Goal: Check status: Check status

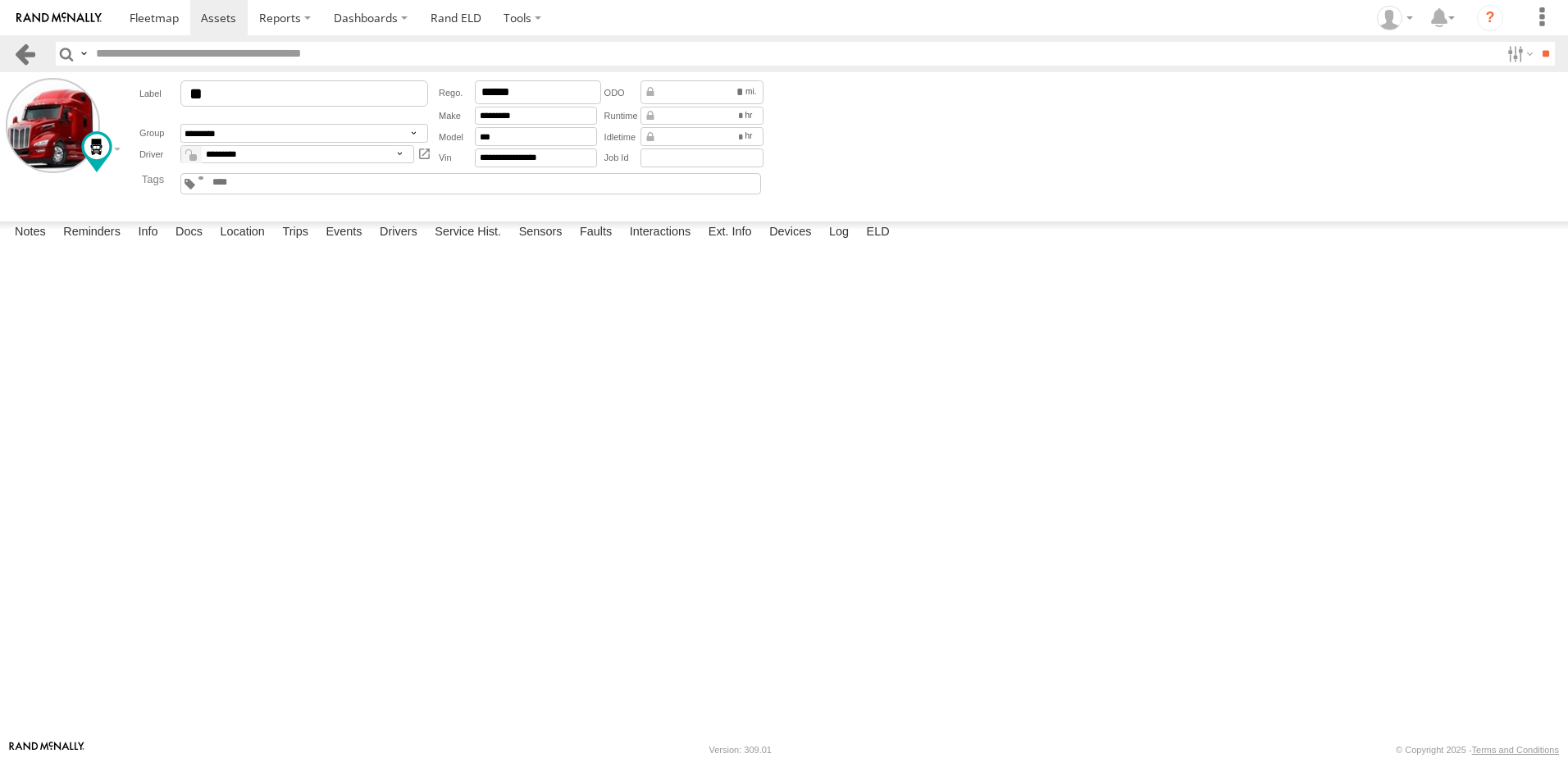
click at [32, 47] on link at bounding box center [25, 53] width 24 height 24
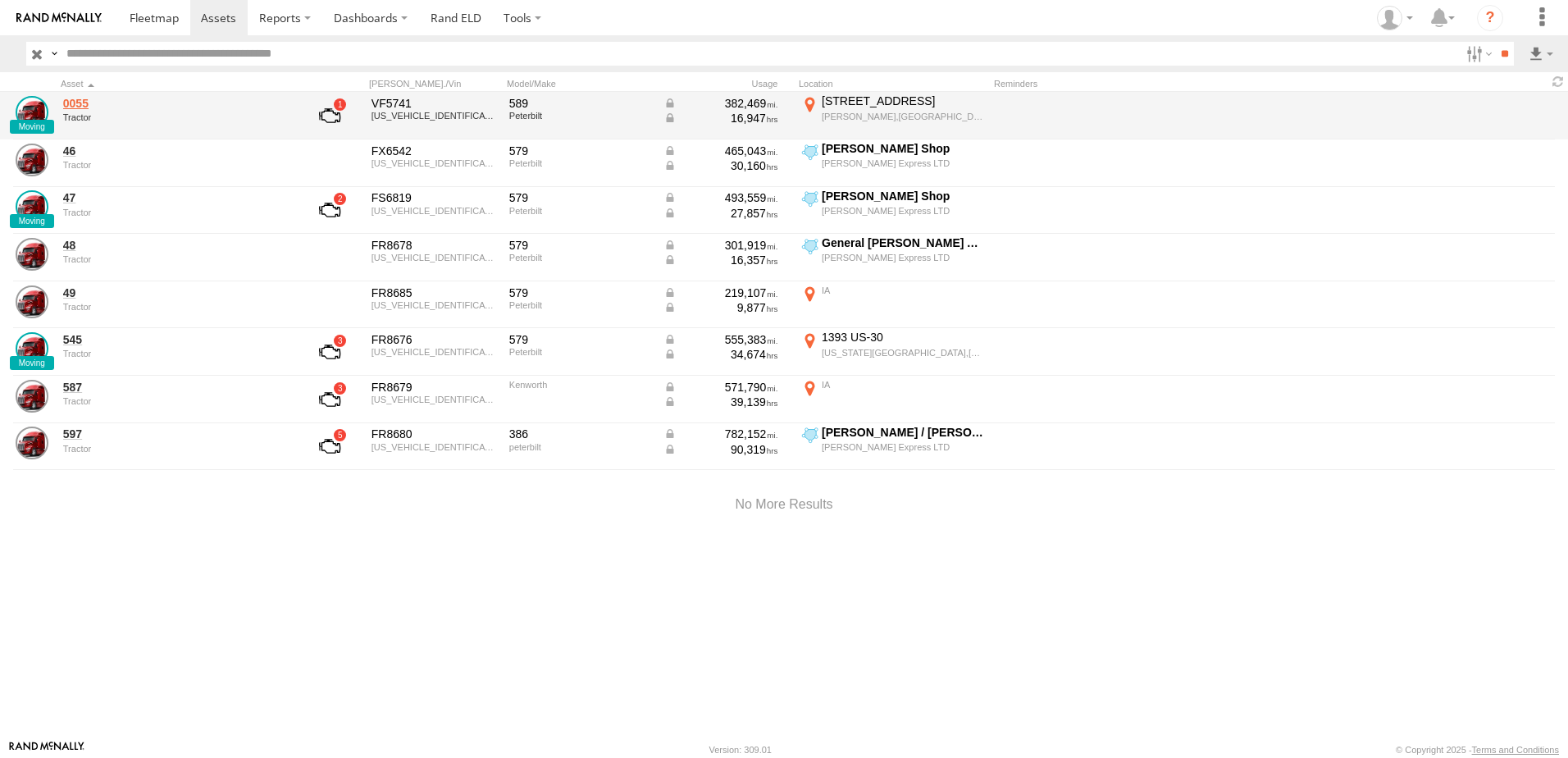
click at [77, 99] on link "0055" at bounding box center [175, 103] width 225 height 15
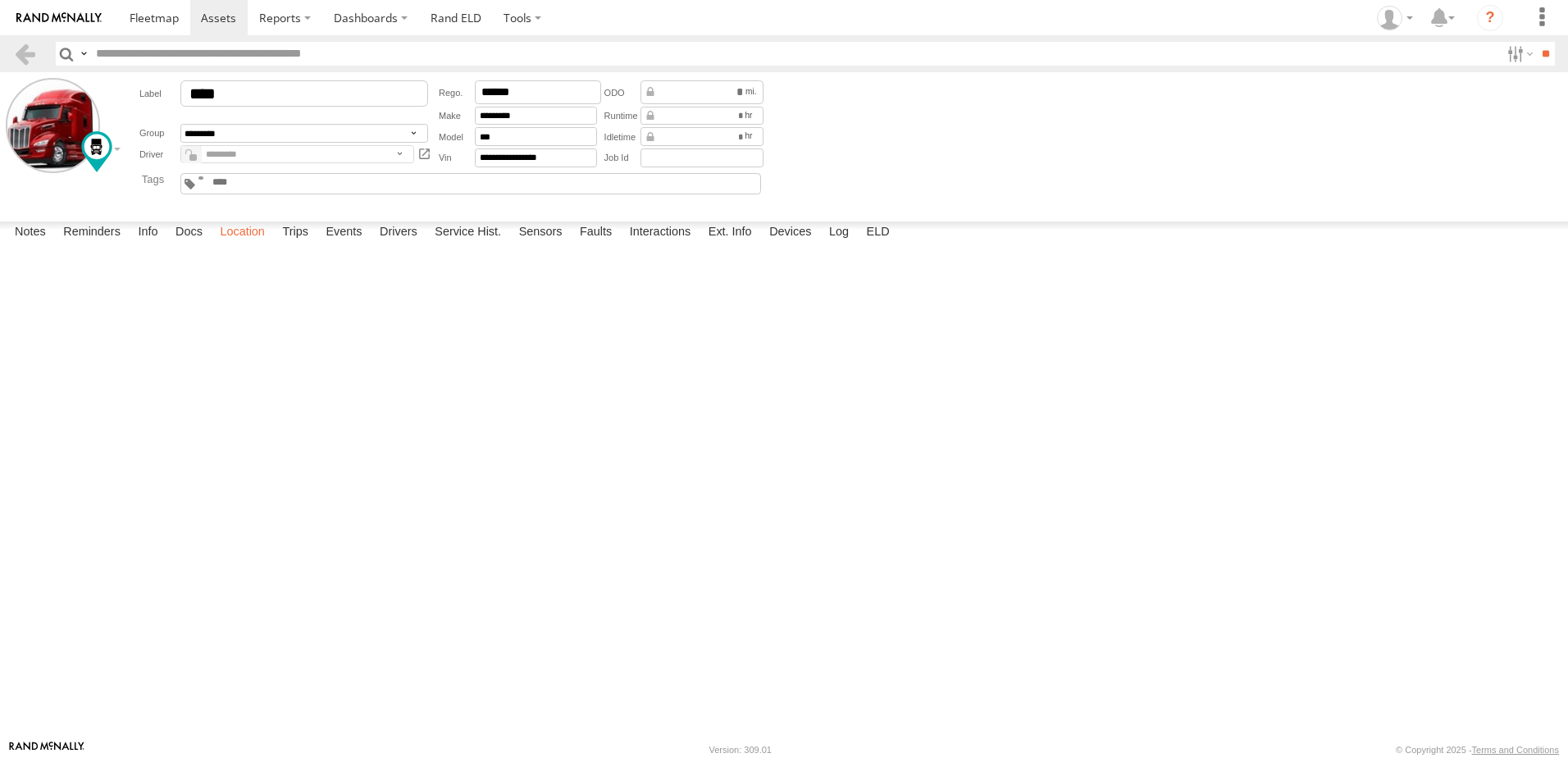
click at [257, 244] on label "Location" at bounding box center [243, 233] width 61 height 23
click at [28, 52] on link at bounding box center [25, 53] width 24 height 24
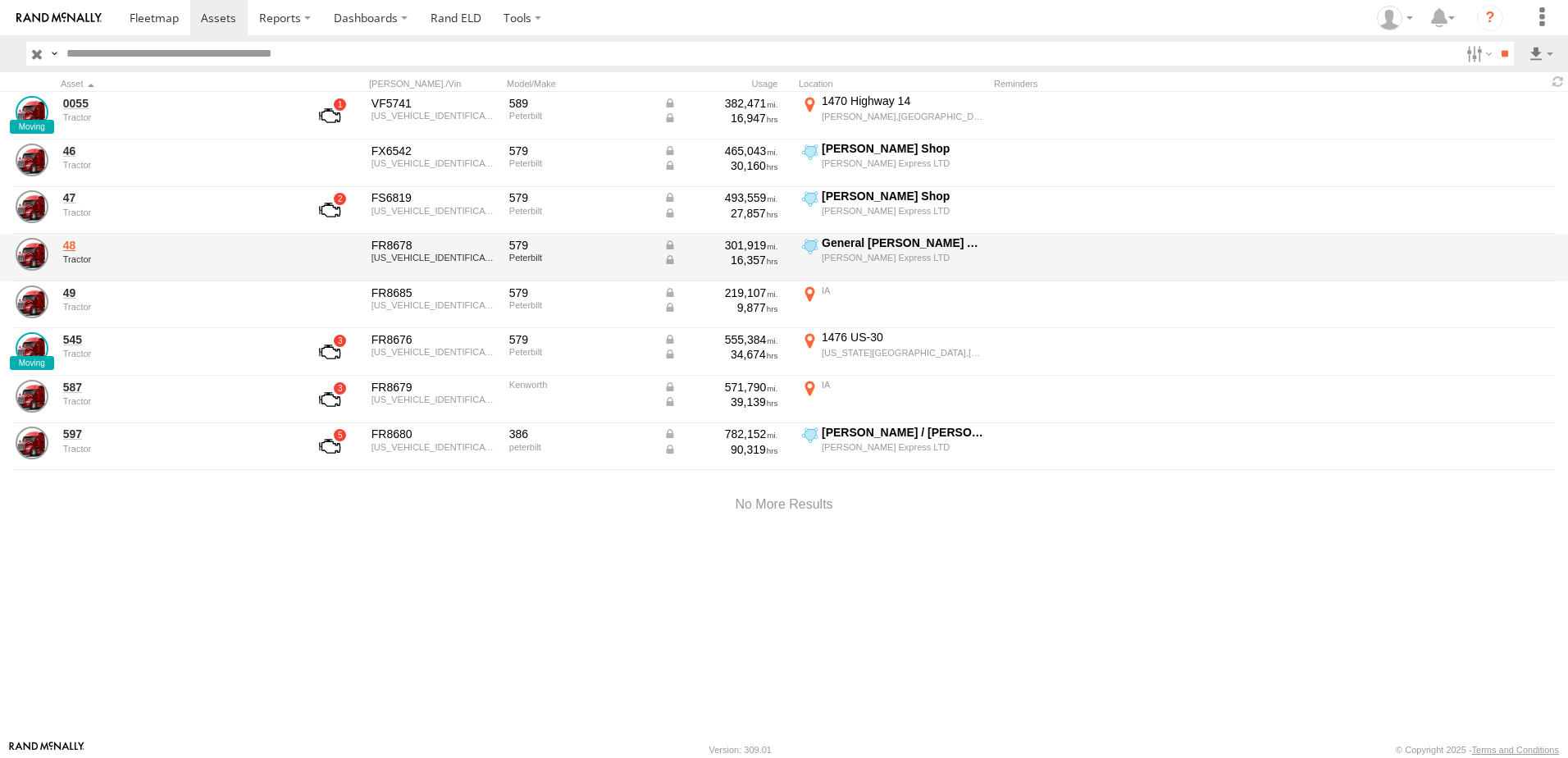
click at [67, 242] on link "48" at bounding box center [175, 245] width 225 height 15
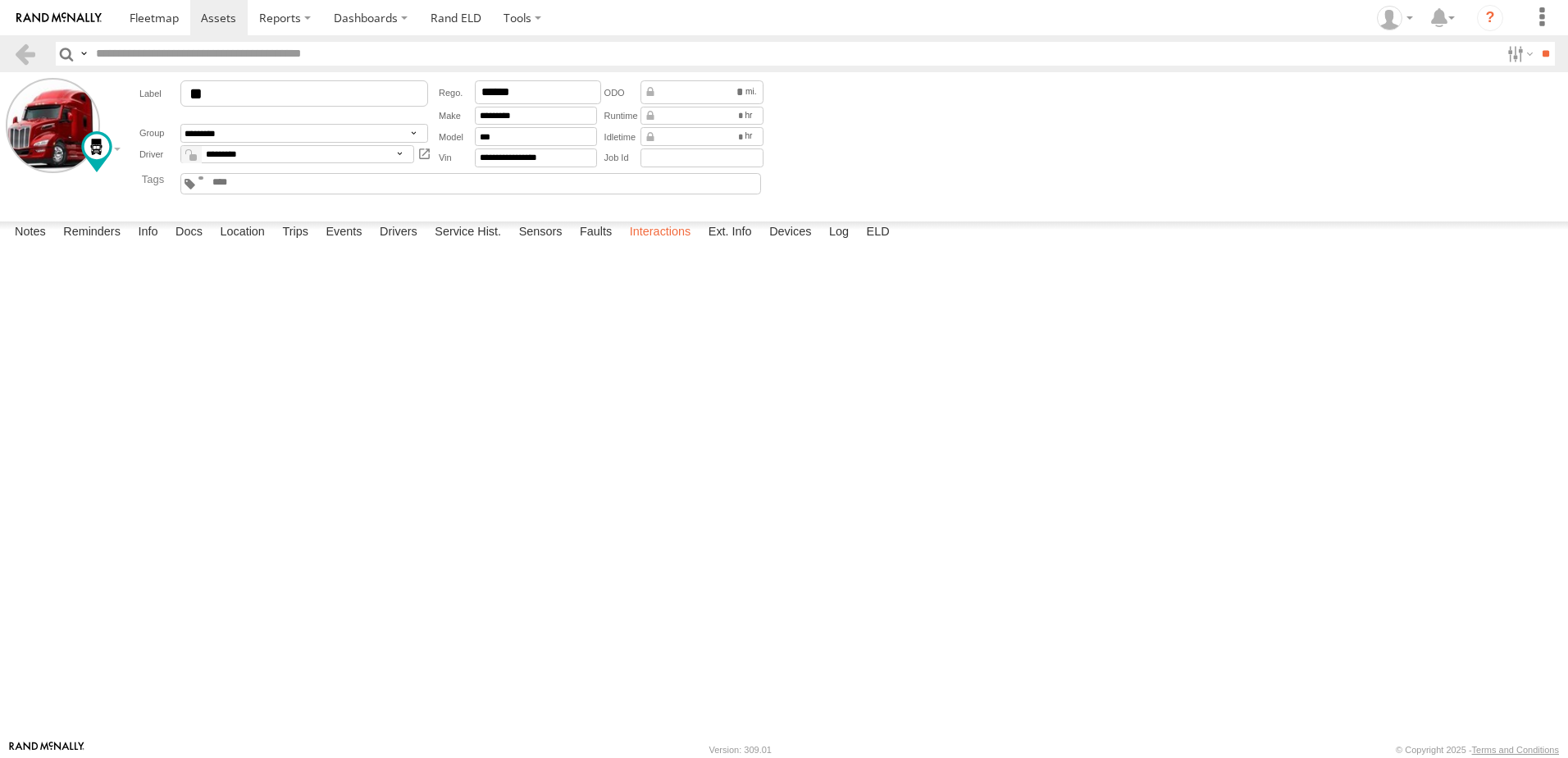
click at [677, 244] on label "Interactions" at bounding box center [660, 233] width 78 height 23
click at [25, 53] on link at bounding box center [25, 53] width 24 height 24
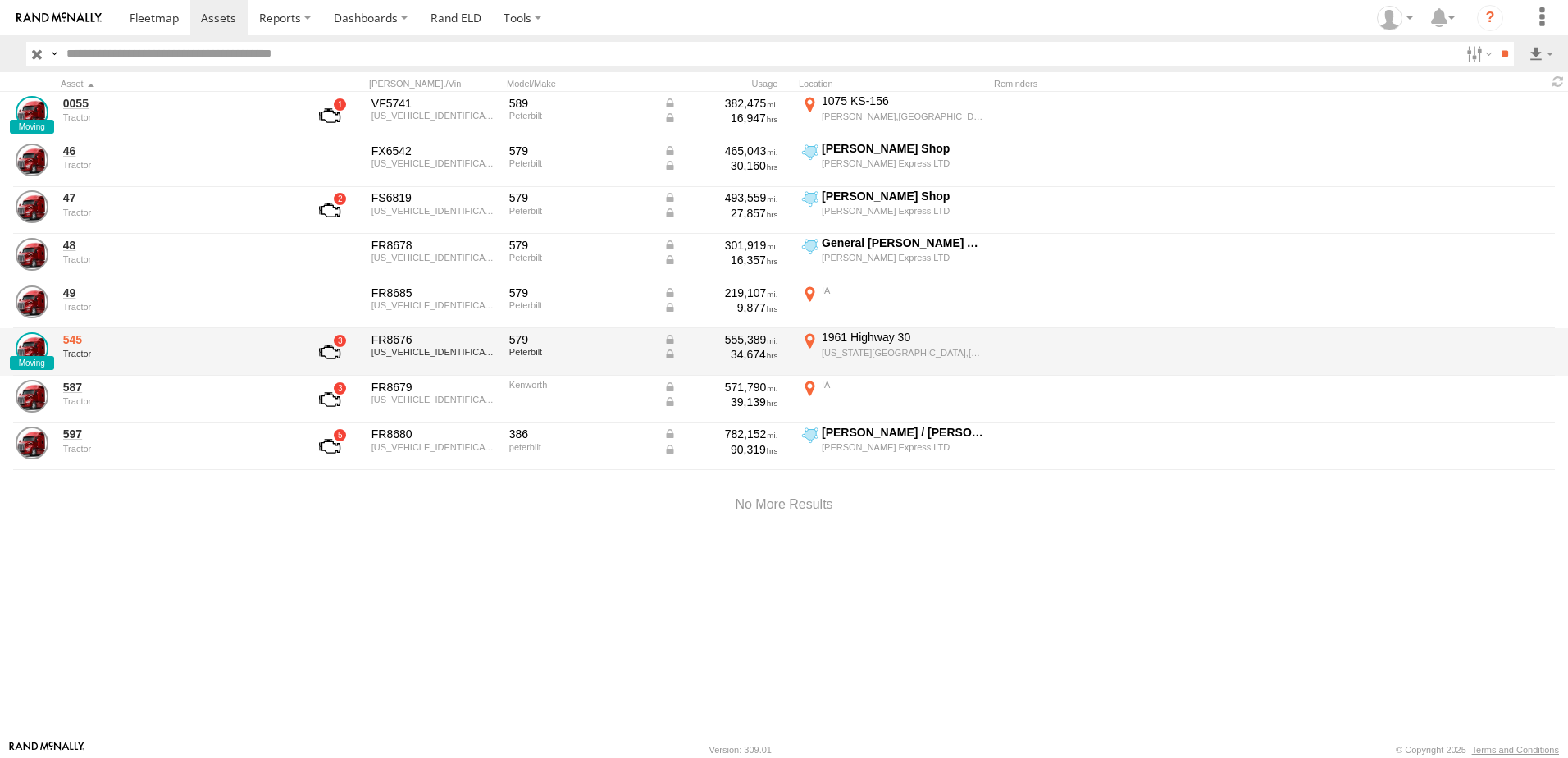
click at [74, 340] on link "545" at bounding box center [175, 339] width 225 height 15
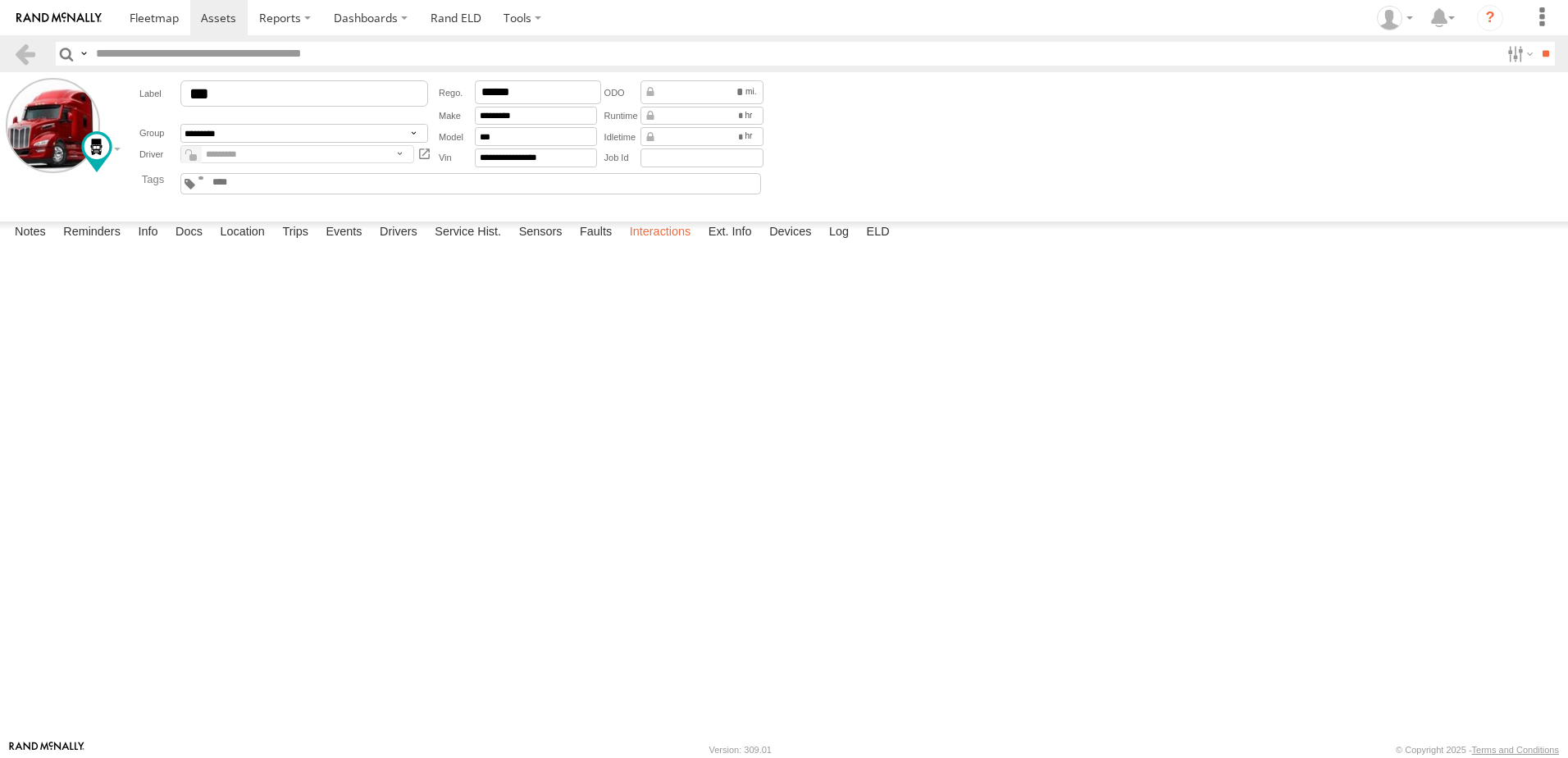
click at [659, 244] on label "Interactions" at bounding box center [660, 233] width 78 height 23
click at [33, 49] on link at bounding box center [25, 53] width 24 height 24
